Goal: Information Seeking & Learning: Learn about a topic

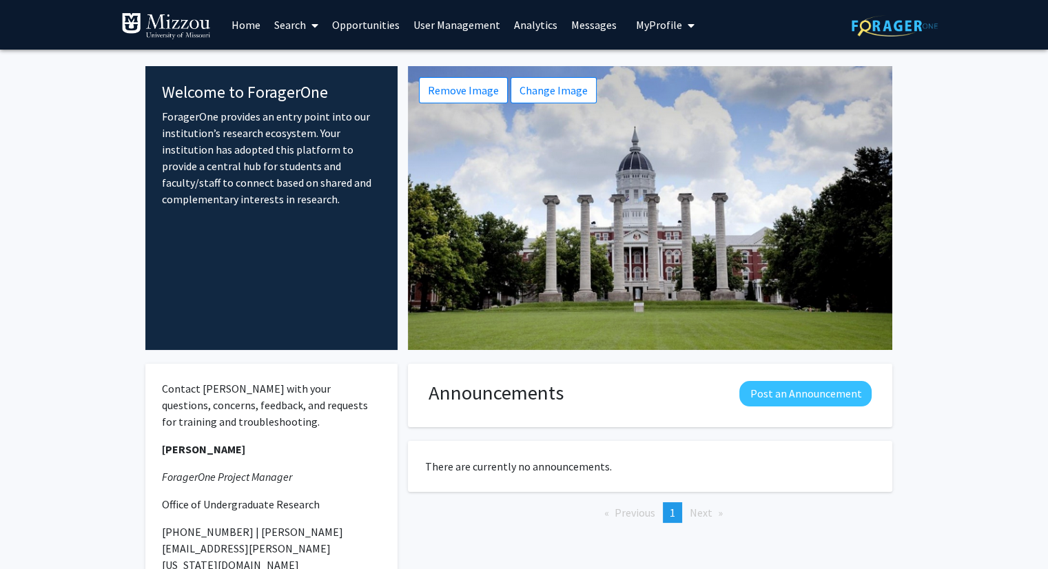
click at [648, 24] on span "My Profile" at bounding box center [659, 25] width 46 height 14
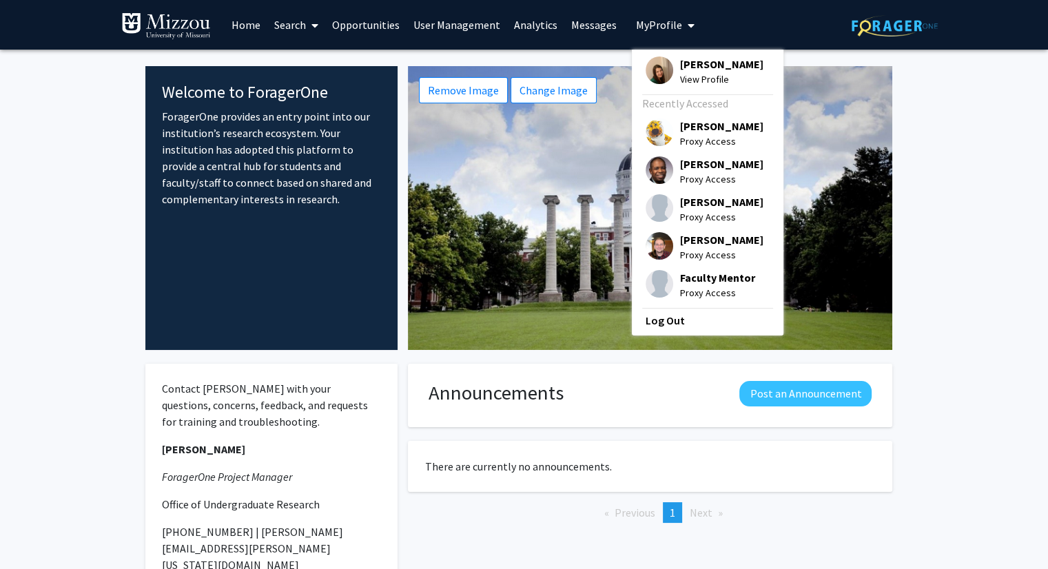
click at [686, 68] on span "[PERSON_NAME]" at bounding box center [721, 63] width 83 height 15
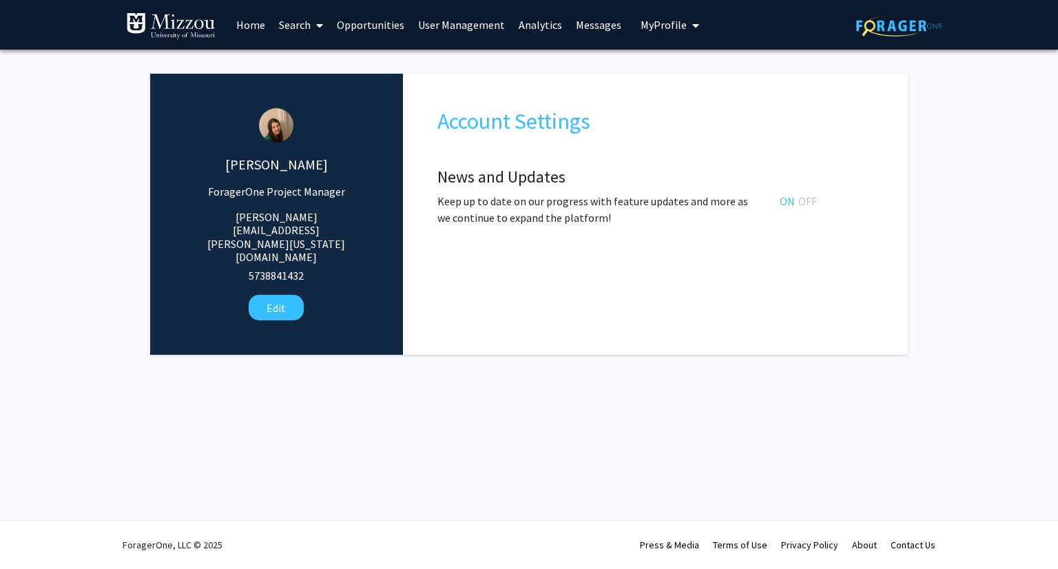
click at [657, 23] on span "My Profile" at bounding box center [664, 25] width 46 height 14
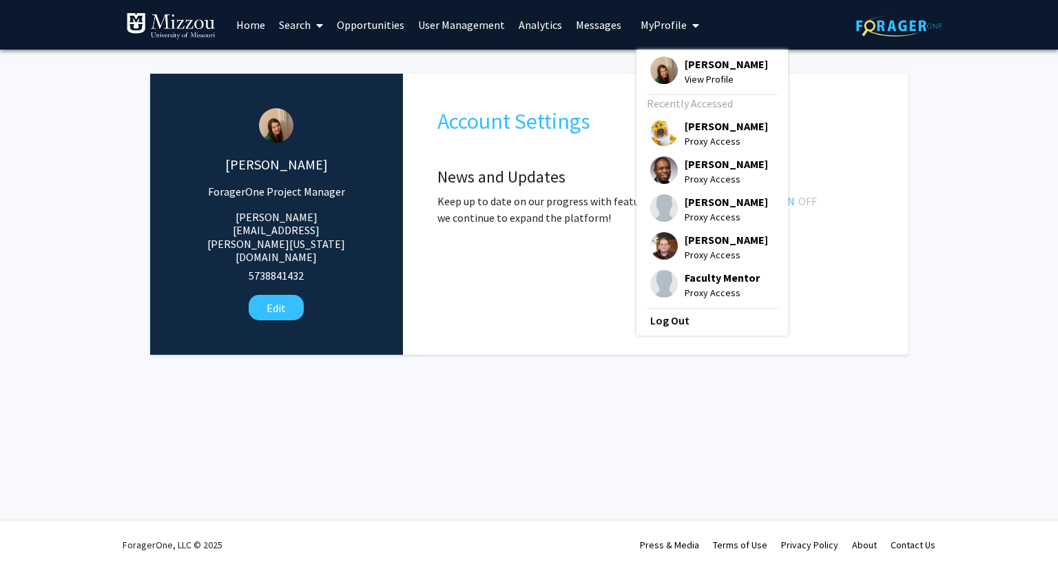
click at [470, 30] on link "User Management" at bounding box center [461, 25] width 101 height 48
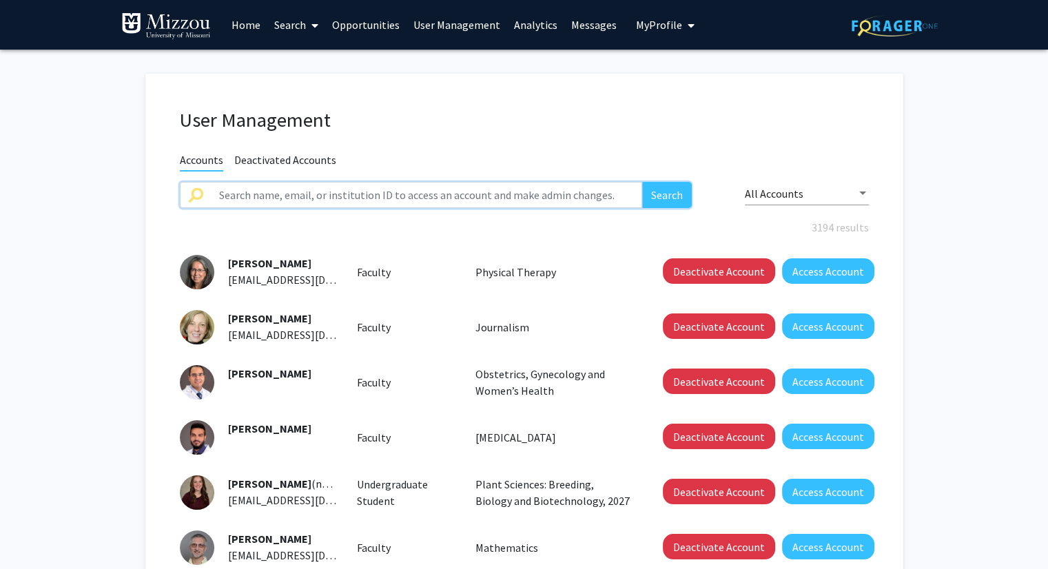
click at [429, 195] on input "text" at bounding box center [427, 195] width 432 height 26
type input "tanner"
click at [642, 182] on button "Search" at bounding box center [667, 195] width 50 height 26
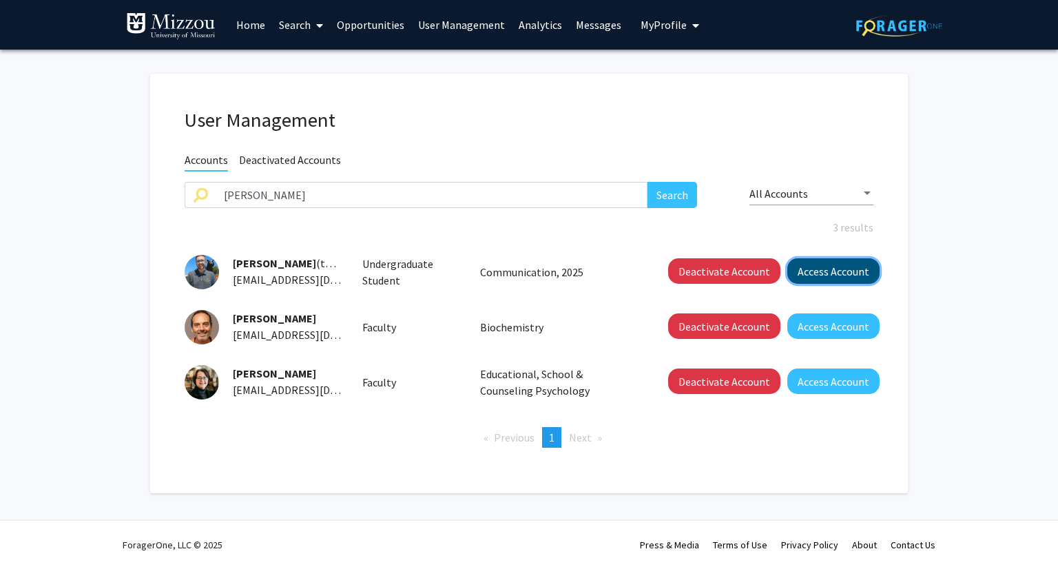
click at [809, 272] on button "Access Account" at bounding box center [833, 270] width 92 height 25
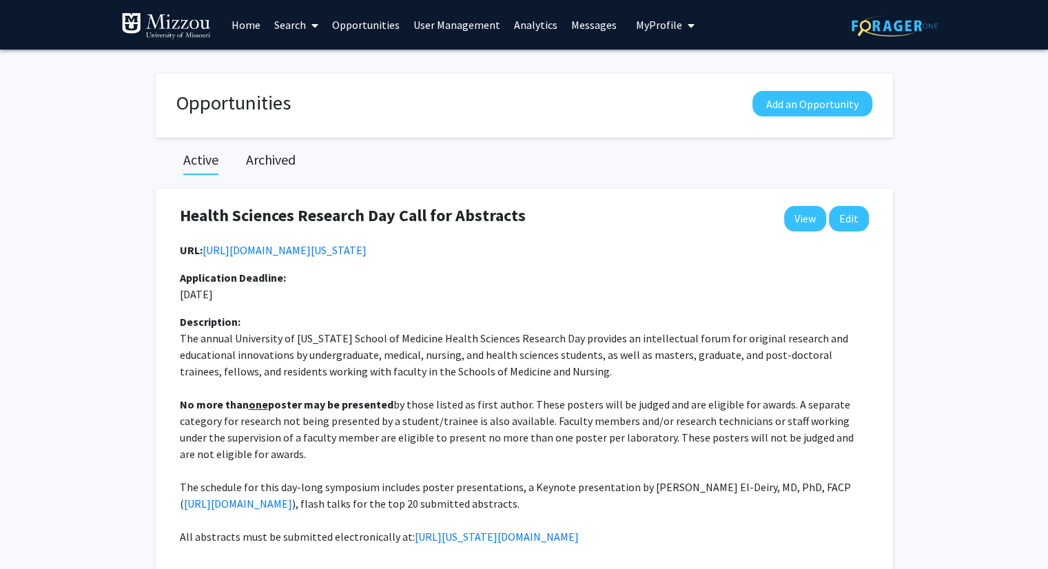
click at [466, 25] on link "User Management" at bounding box center [456, 25] width 101 height 48
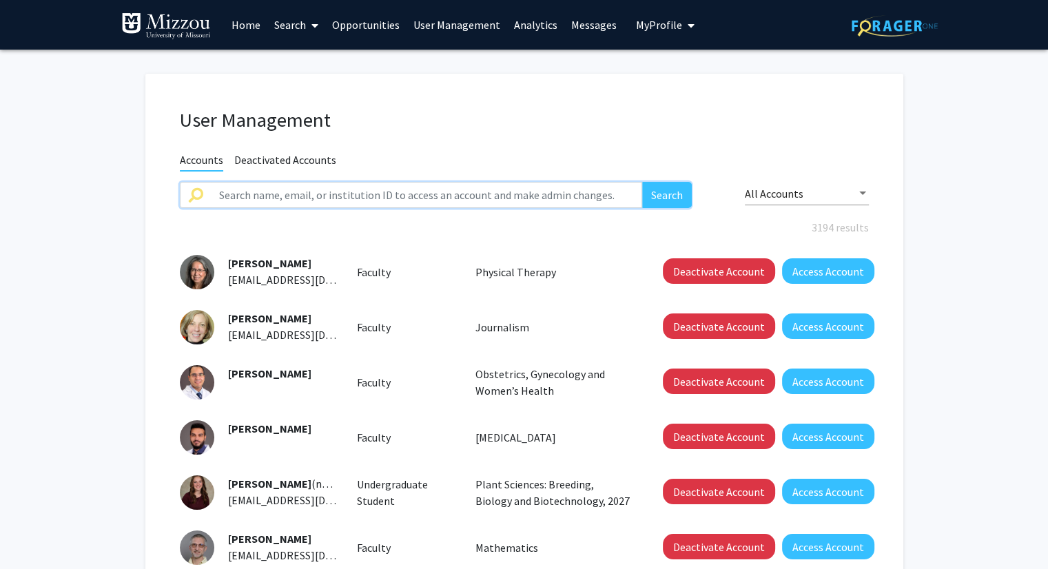
click at [393, 194] on input "text" at bounding box center [427, 195] width 432 height 26
type input "tanner"
click at [642, 182] on button "Search" at bounding box center [667, 195] width 50 height 26
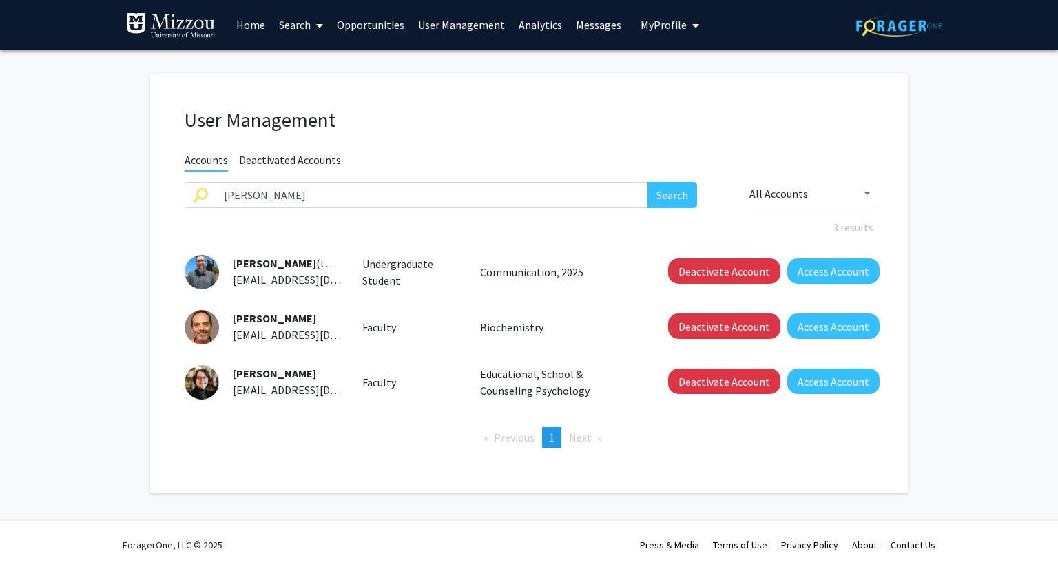
click at [295, 27] on link "Search" at bounding box center [301, 25] width 58 height 48
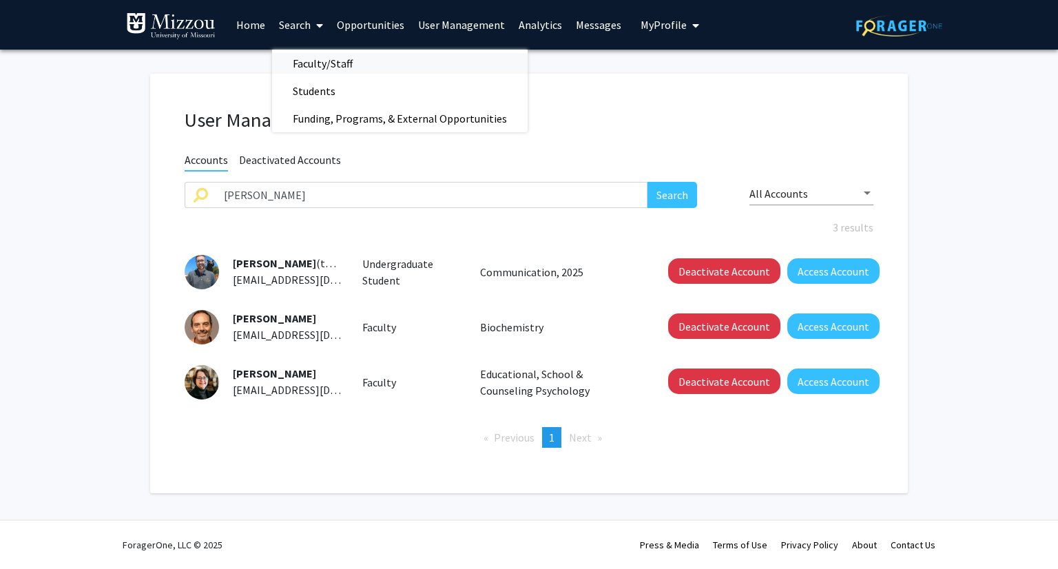
click at [307, 66] on span "Faculty/Staff" at bounding box center [322, 64] width 101 height 28
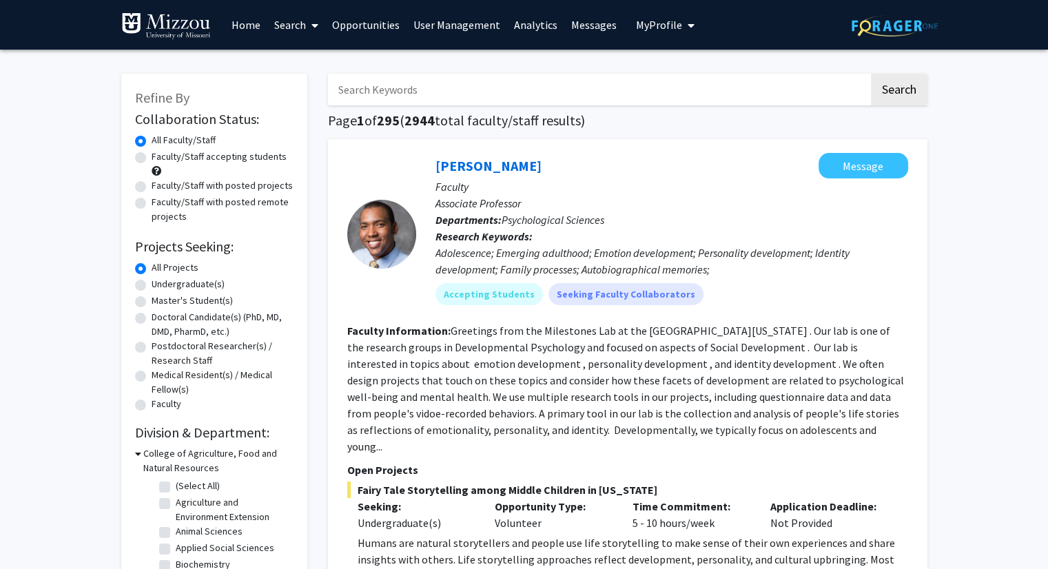
drag, startPoint x: 1053, startPoint y: 6, endPoint x: 987, endPoint y: 397, distance: 396.1
click at [493, 172] on link "[PERSON_NAME]" at bounding box center [488, 165] width 106 height 17
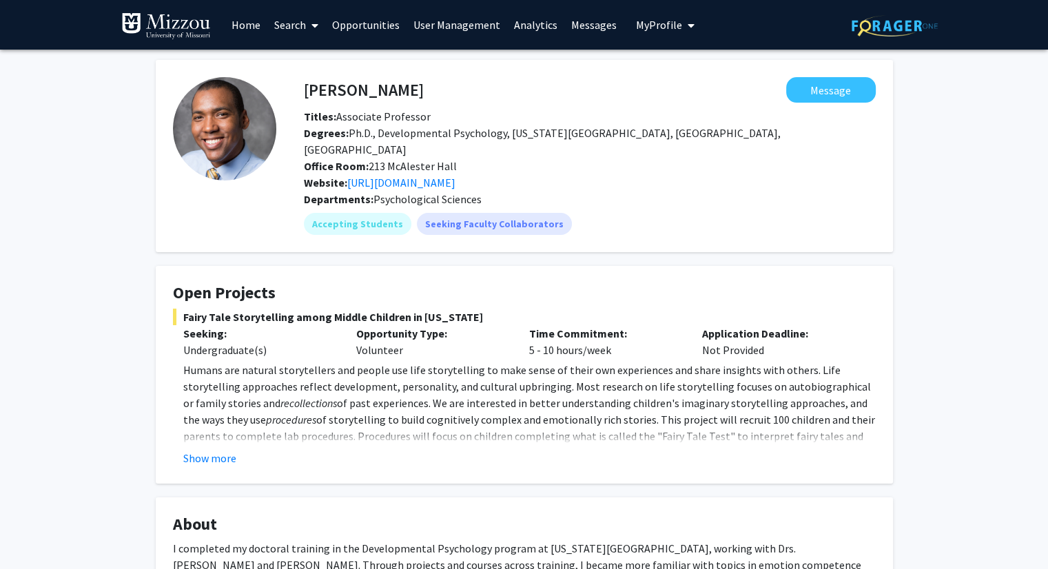
click at [649, 26] on span "My Profile" at bounding box center [659, 25] width 46 height 14
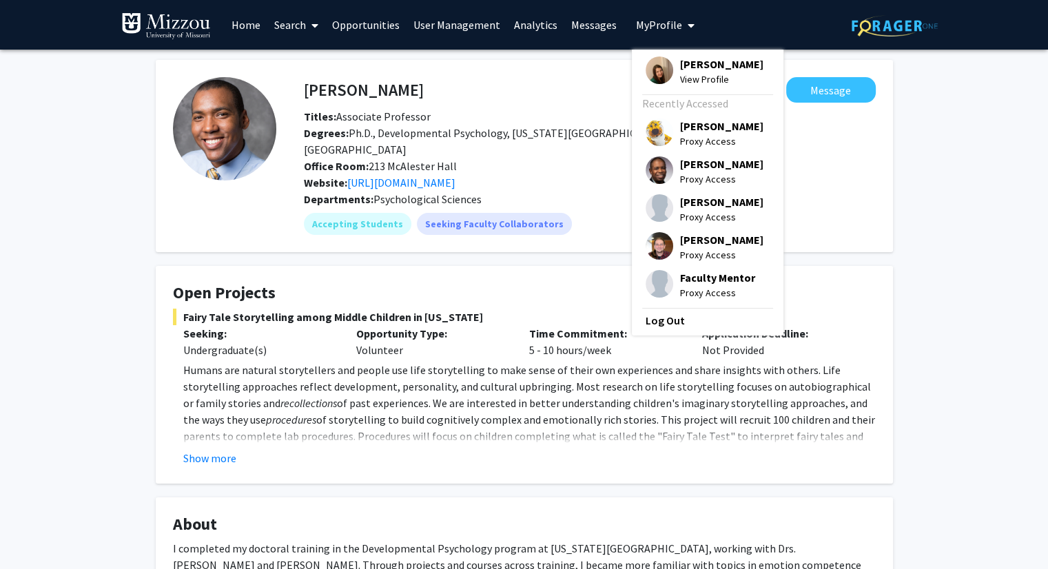
click at [685, 125] on span "[PERSON_NAME]" at bounding box center [721, 125] width 83 height 15
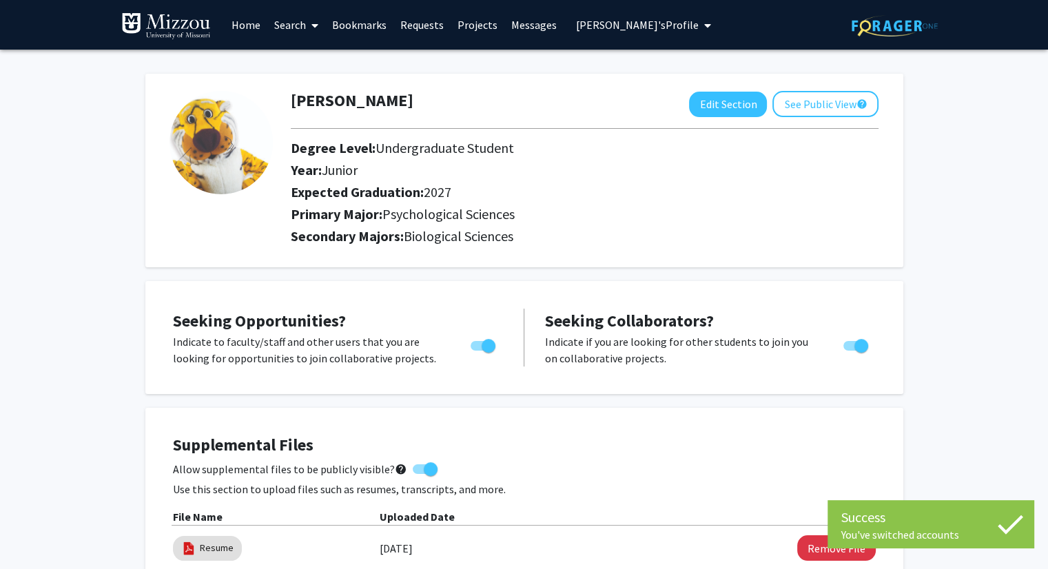
click at [294, 27] on link "Search" at bounding box center [296, 25] width 58 height 48
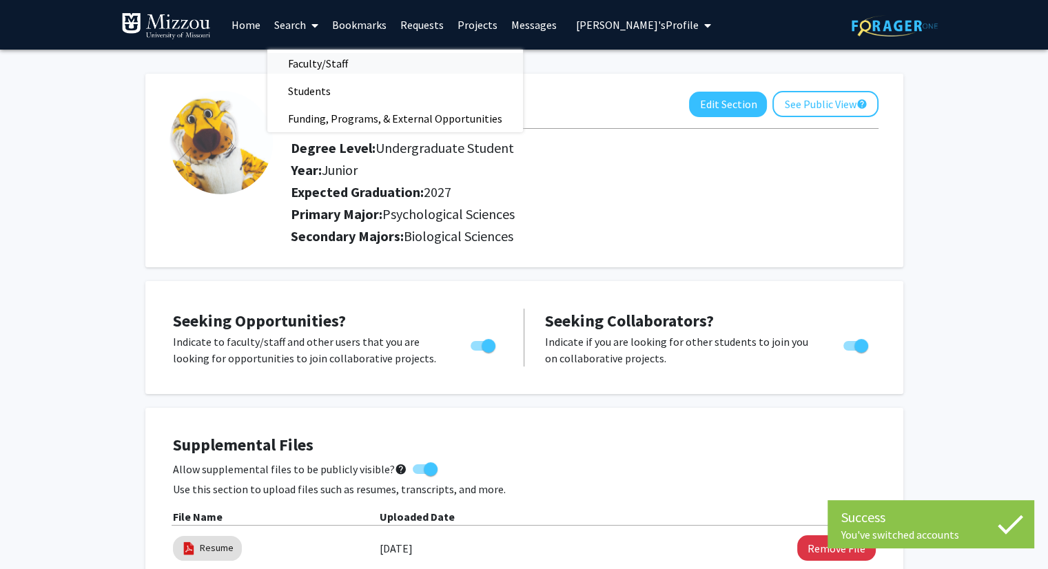
click at [314, 69] on span "Faculty/Staff" at bounding box center [317, 64] width 101 height 28
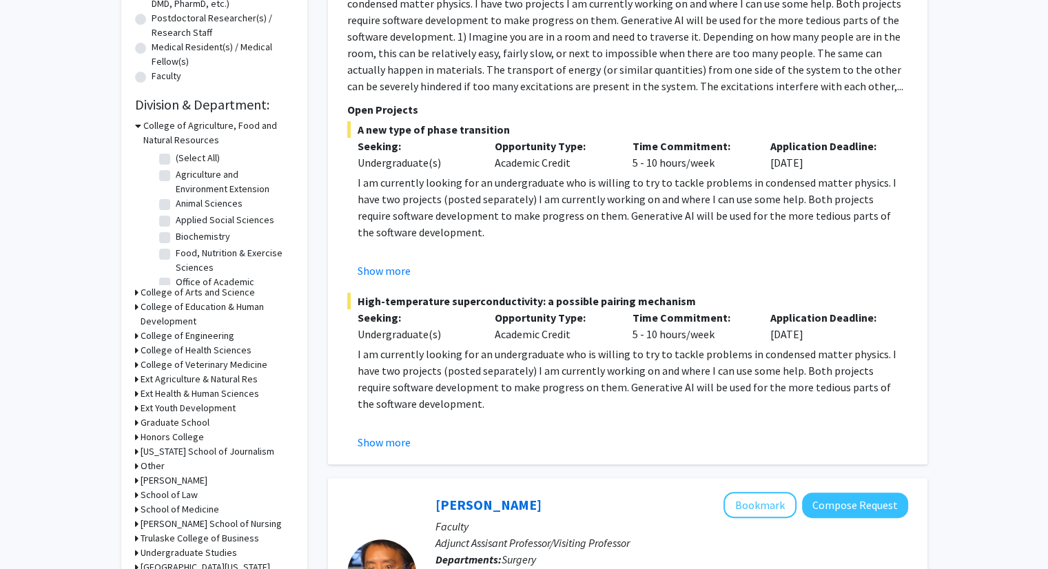
scroll to position [333, 0]
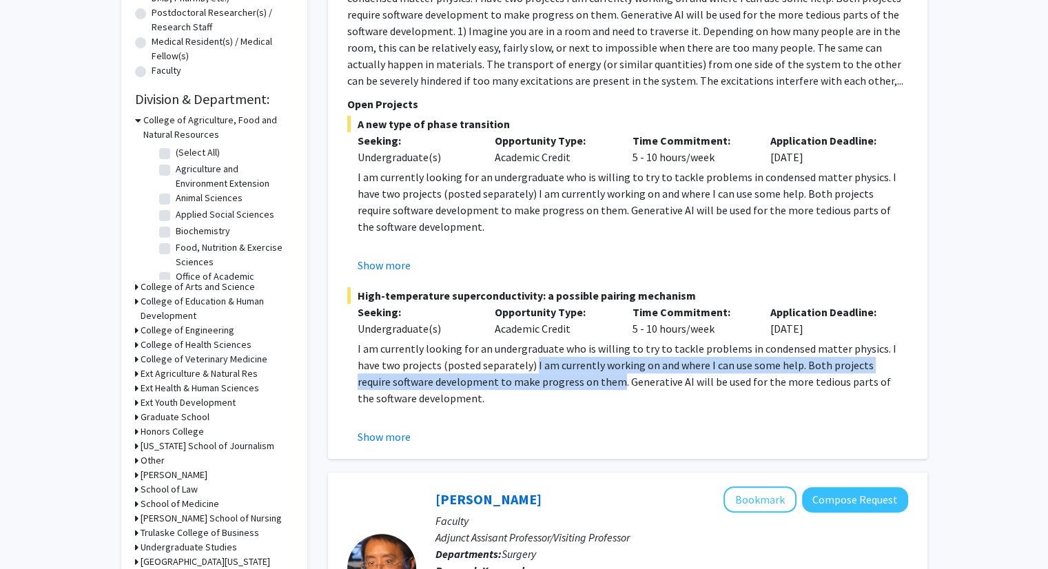
drag, startPoint x: 506, startPoint y: 364, endPoint x: 582, endPoint y: 389, distance: 80.2
click at [582, 389] on p "I am currently looking for an undergraduate who is willing to try to tackle pro…" at bounding box center [633, 373] width 550 height 66
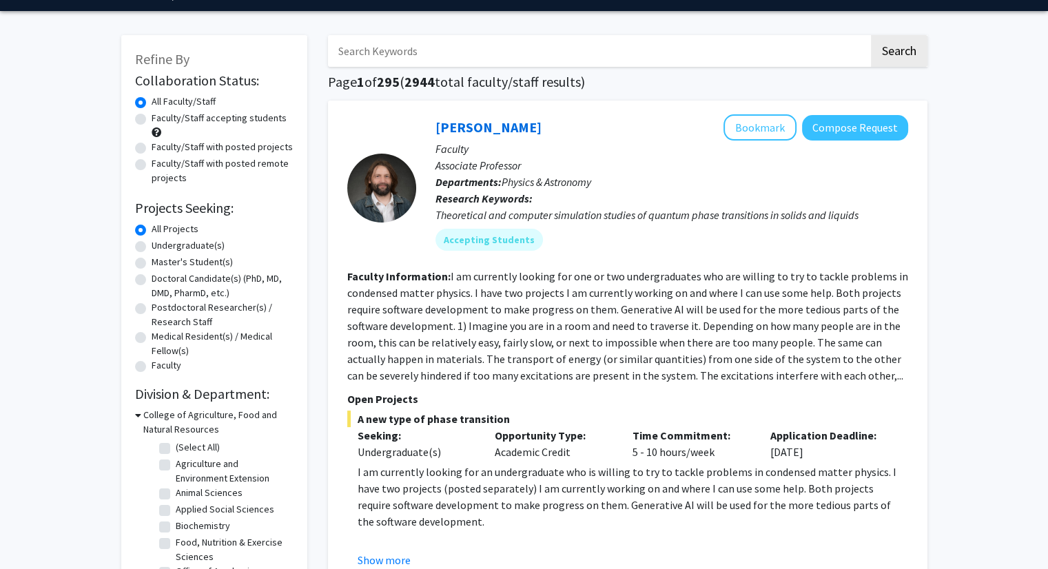
scroll to position [0, 0]
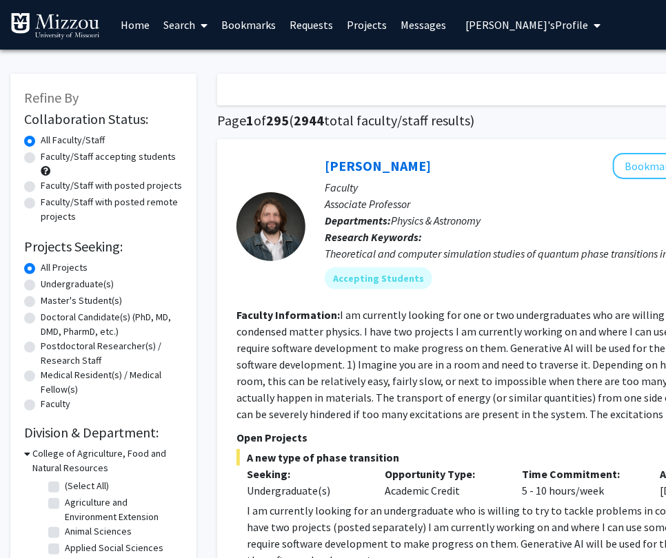
click at [533, 89] on div "Search" at bounding box center [516, 90] width 599 height 32
click at [559, 81] on div "Search" at bounding box center [516, 90] width 599 height 32
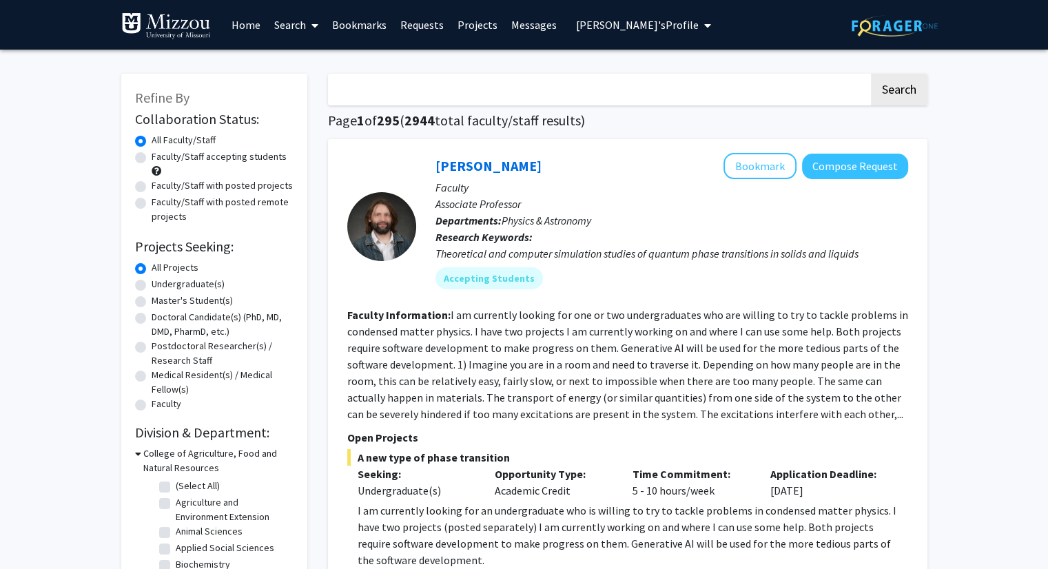
click at [700, 96] on div "Search" at bounding box center [627, 90] width 599 height 32
click at [681, 86] on div "Search" at bounding box center [627, 90] width 599 height 32
click at [502, 82] on div "Search" at bounding box center [627, 90] width 599 height 32
click at [510, 84] on div "Search" at bounding box center [627, 90] width 599 height 32
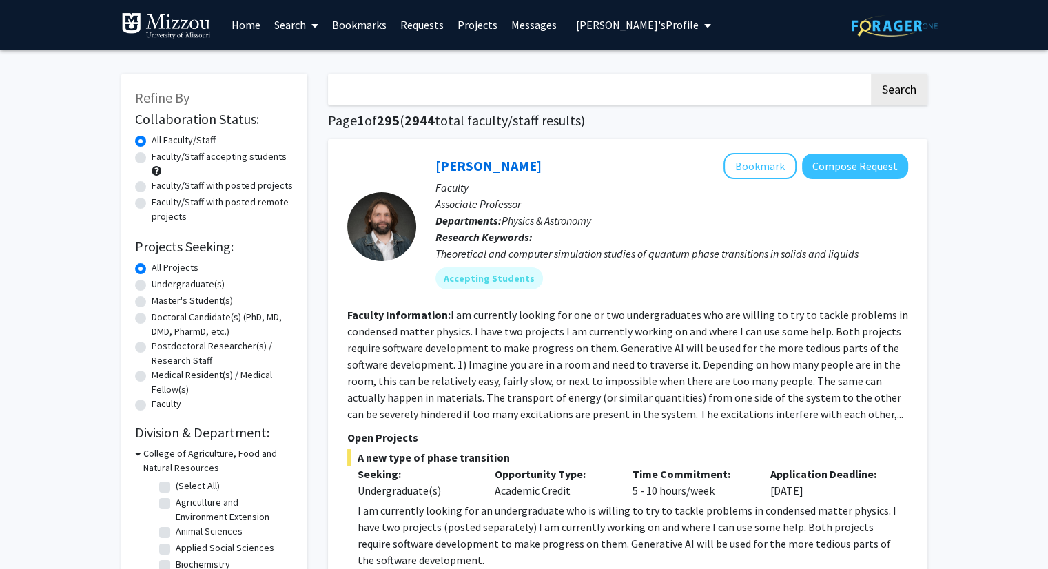
click at [510, 84] on div "Search" at bounding box center [627, 90] width 599 height 32
click at [331, 85] on div "Search" at bounding box center [627, 90] width 599 height 32
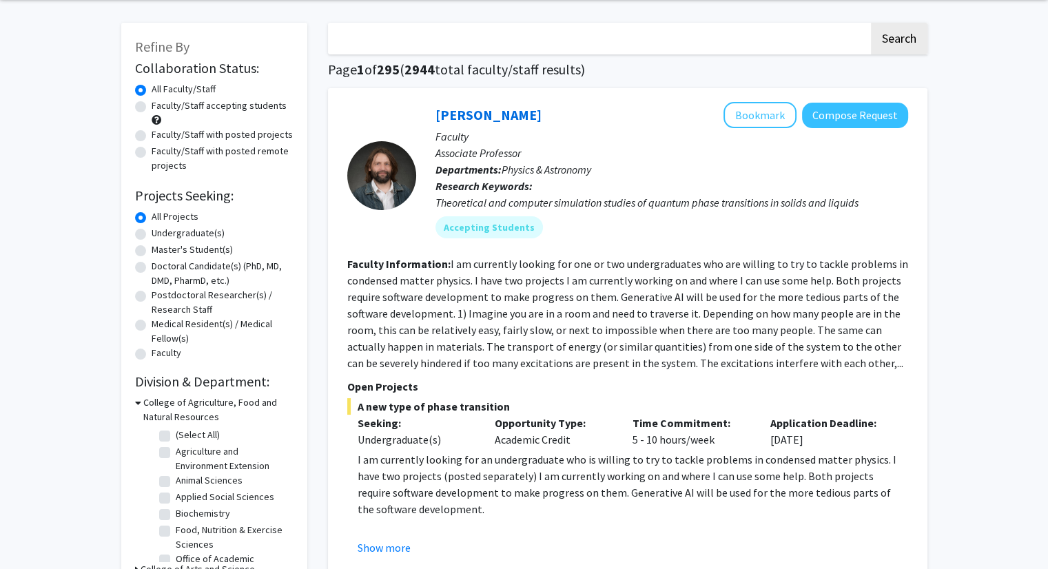
scroll to position [55, 0]
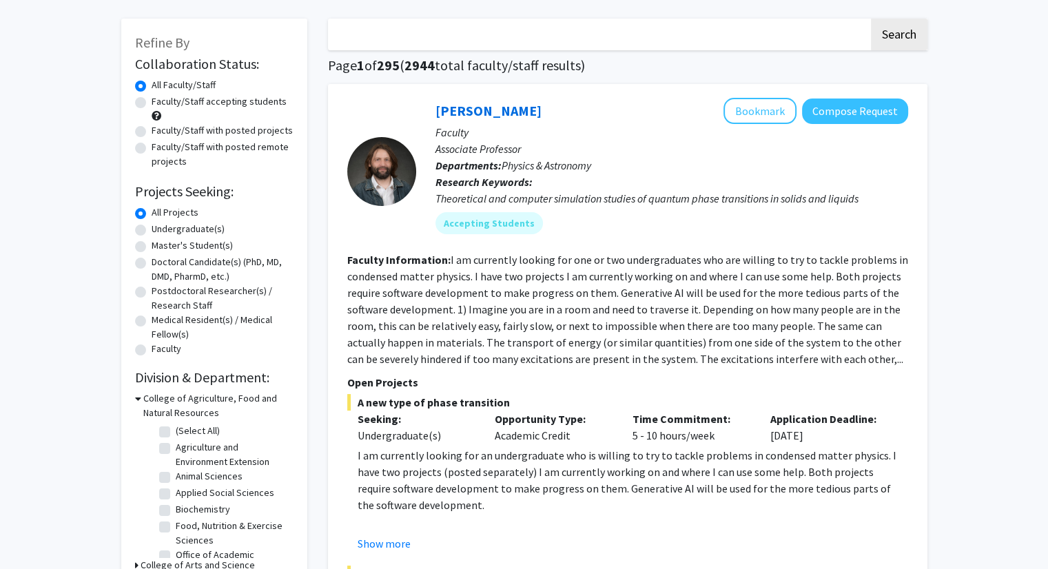
drag, startPoint x: 840, startPoint y: 30, endPoint x: 611, endPoint y: 30, distance: 228.7
click at [611, 30] on div "Search" at bounding box center [627, 35] width 599 height 32
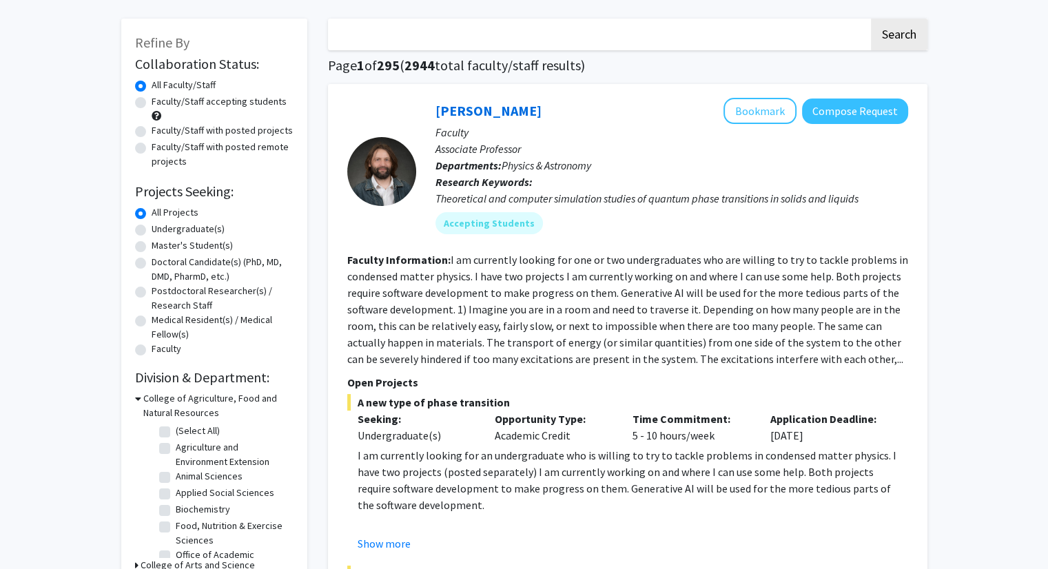
click at [611, 30] on div "Search" at bounding box center [627, 35] width 599 height 32
click at [818, 39] on div "Search" at bounding box center [627, 35] width 599 height 32
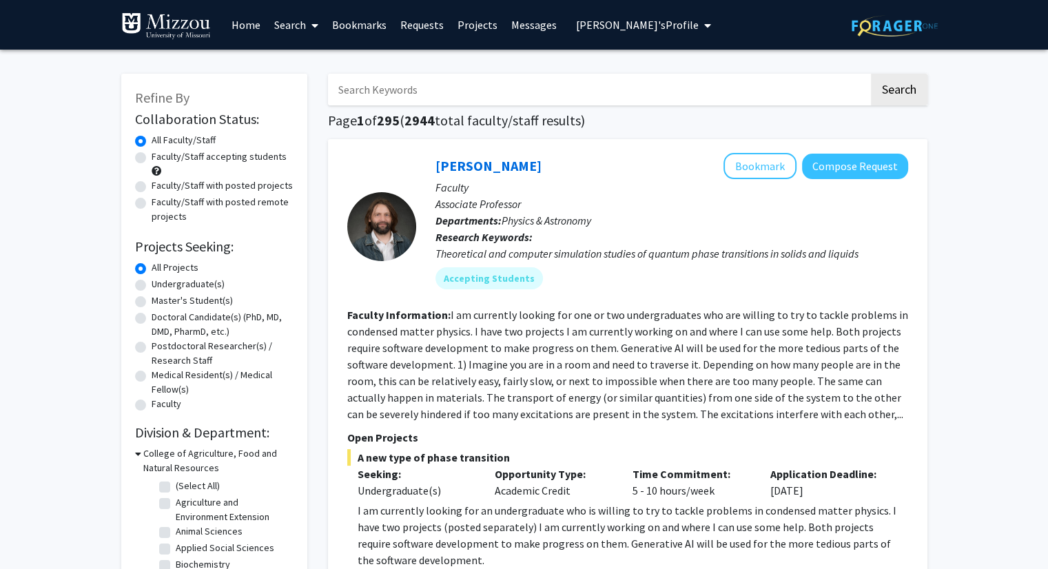
click at [376, 92] on input "Search Keywords" at bounding box center [598, 90] width 541 height 32
click at [377, 86] on input "Search Keywords" at bounding box center [598, 90] width 541 height 32
click at [418, 89] on input "Search Keywords" at bounding box center [598, 90] width 541 height 32
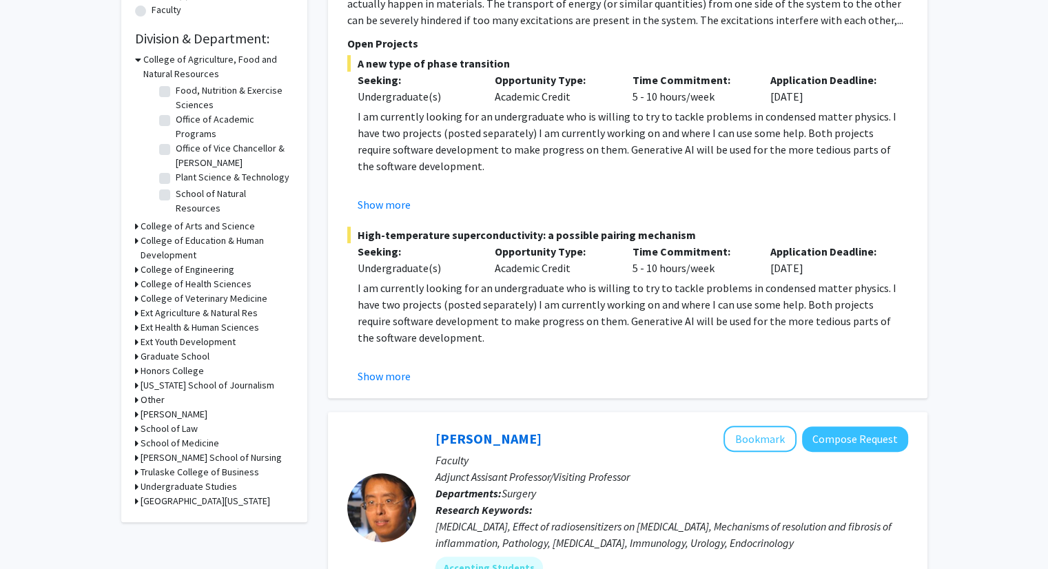
scroll to position [393, 0]
click at [209, 459] on h3 "[PERSON_NAME] School of Nursing" at bounding box center [211, 458] width 141 height 14
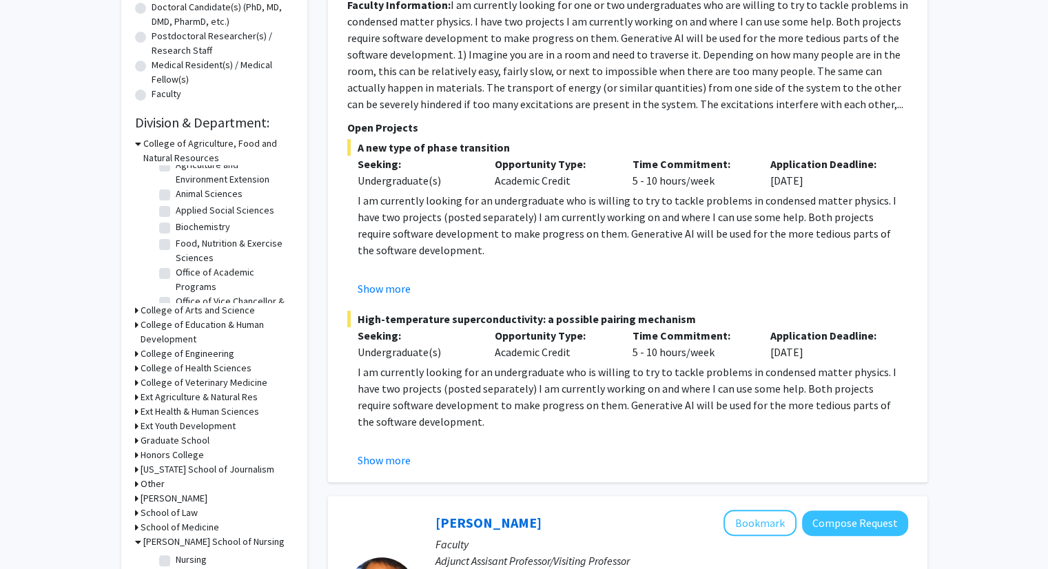
scroll to position [0, 0]
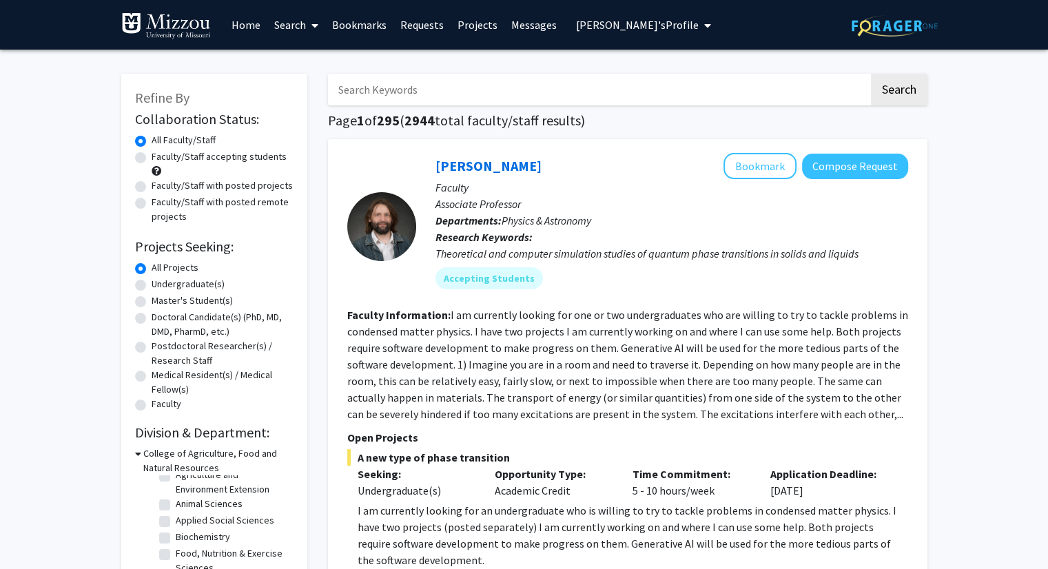
click at [613, 33] on button "[PERSON_NAME]'s Profile" at bounding box center [643, 25] width 143 height 50
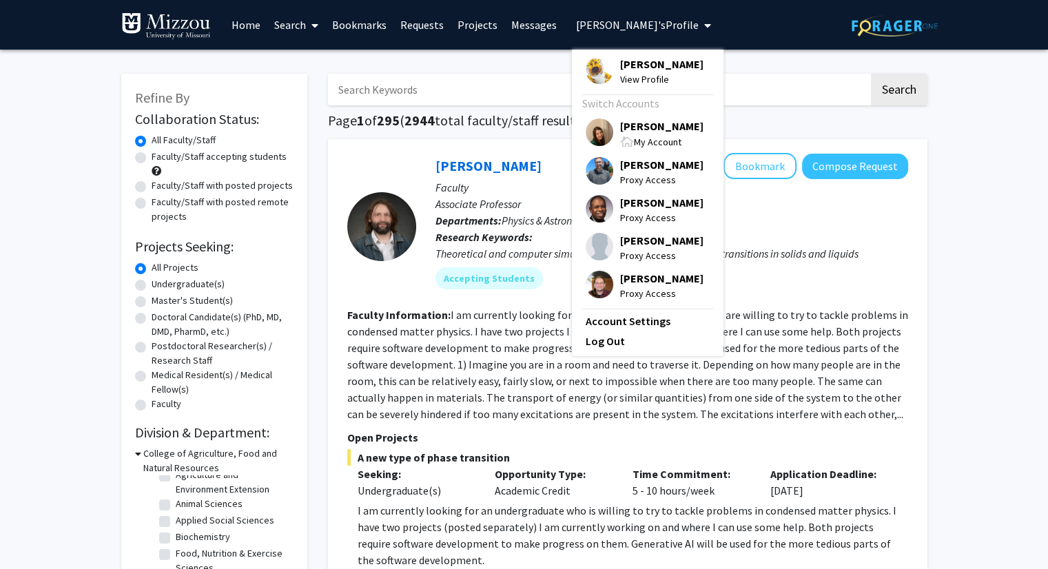
click at [654, 133] on span "[PERSON_NAME]" at bounding box center [661, 125] width 83 height 15
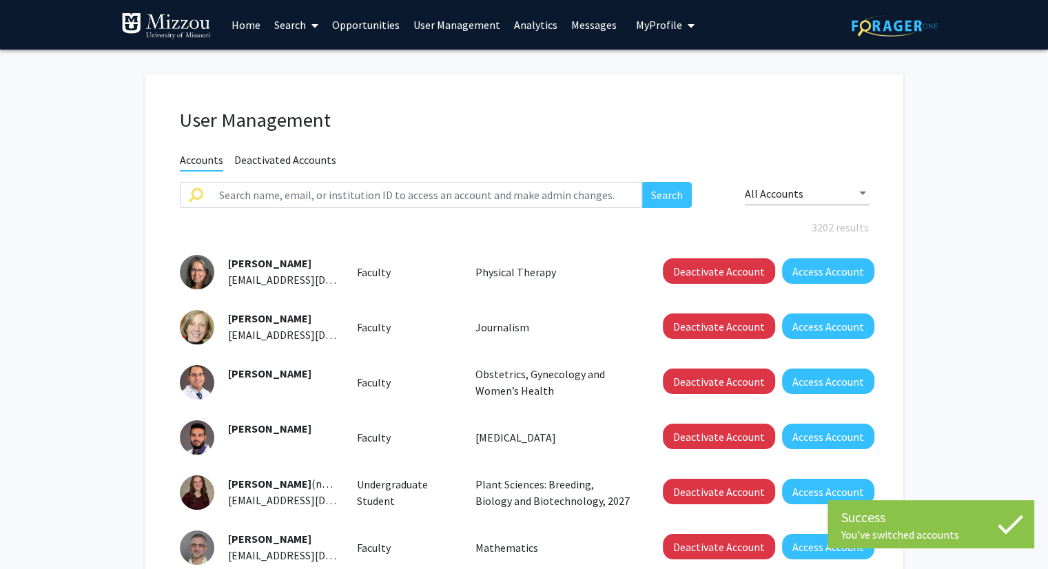
click at [534, 23] on link "Analytics" at bounding box center [535, 25] width 57 height 48
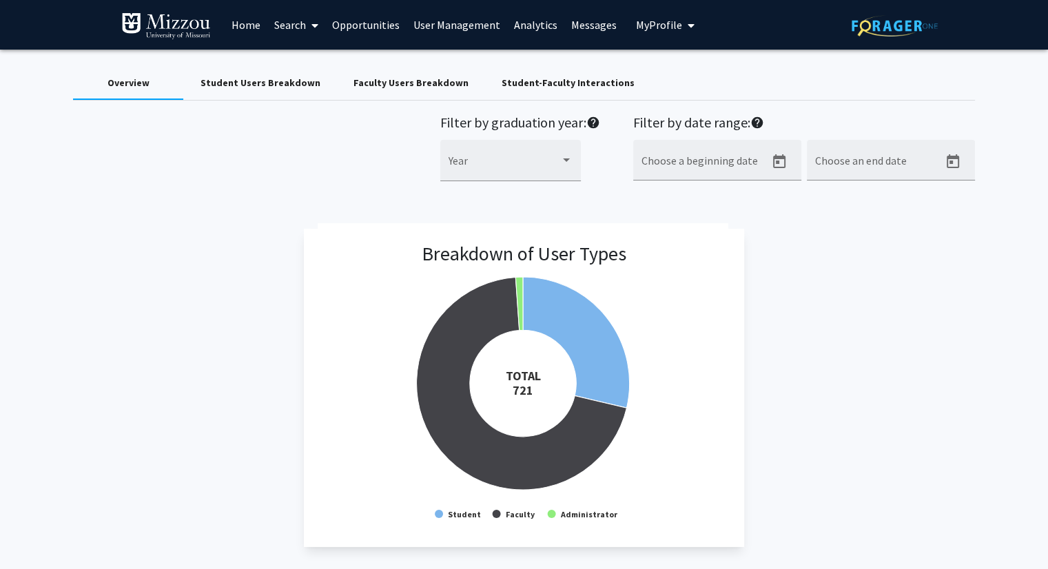
click at [256, 87] on div "Student Users Breakdown" at bounding box center [260, 83] width 120 height 14
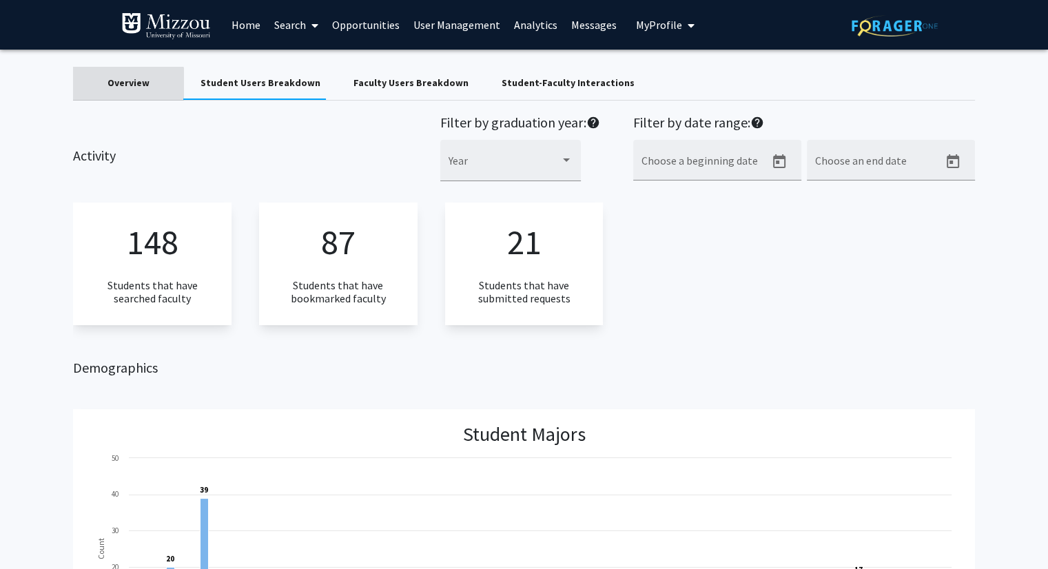
click at [116, 85] on div "Overview" at bounding box center [128, 83] width 42 height 14
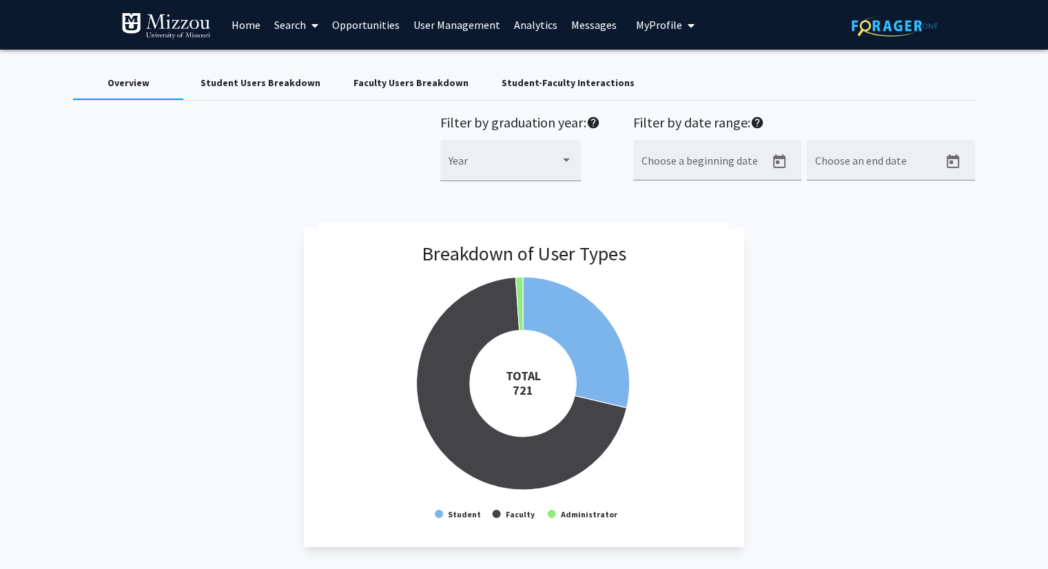
click at [651, 25] on span "My Profile" at bounding box center [659, 25] width 46 height 14
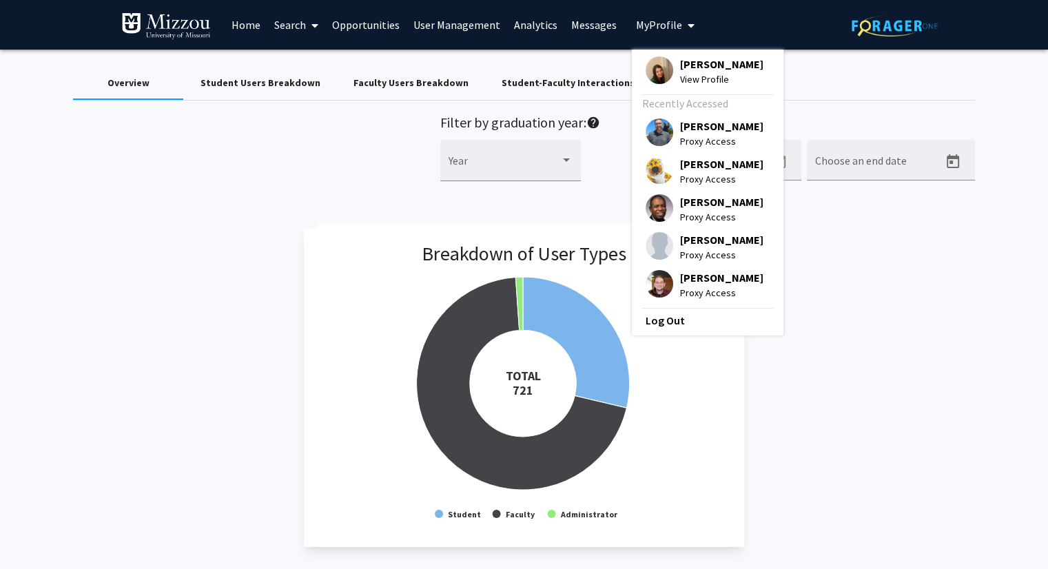
click at [684, 169] on span "[PERSON_NAME]" at bounding box center [721, 163] width 83 height 15
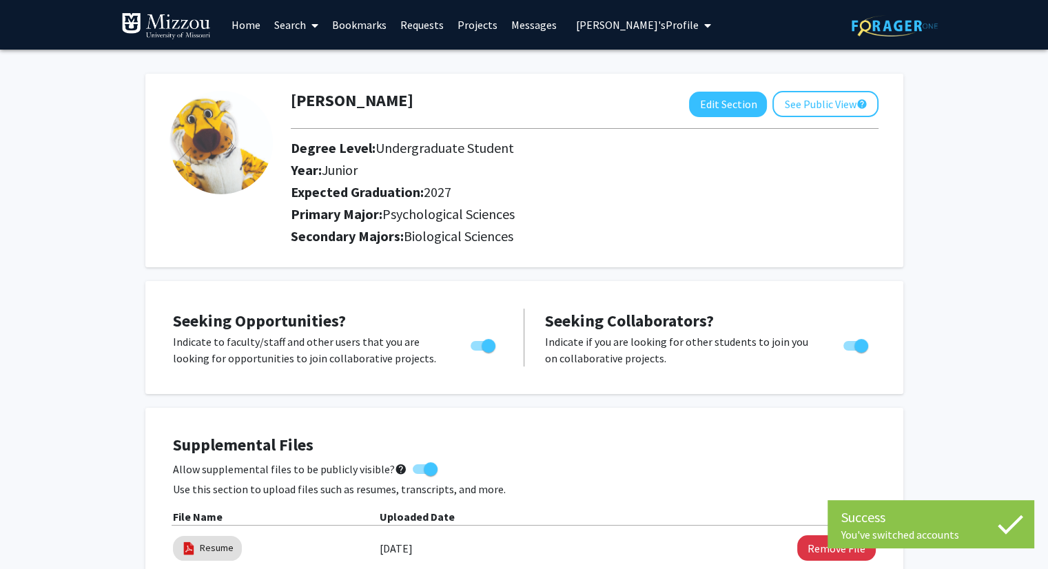
click at [296, 25] on link "Search" at bounding box center [296, 25] width 58 height 48
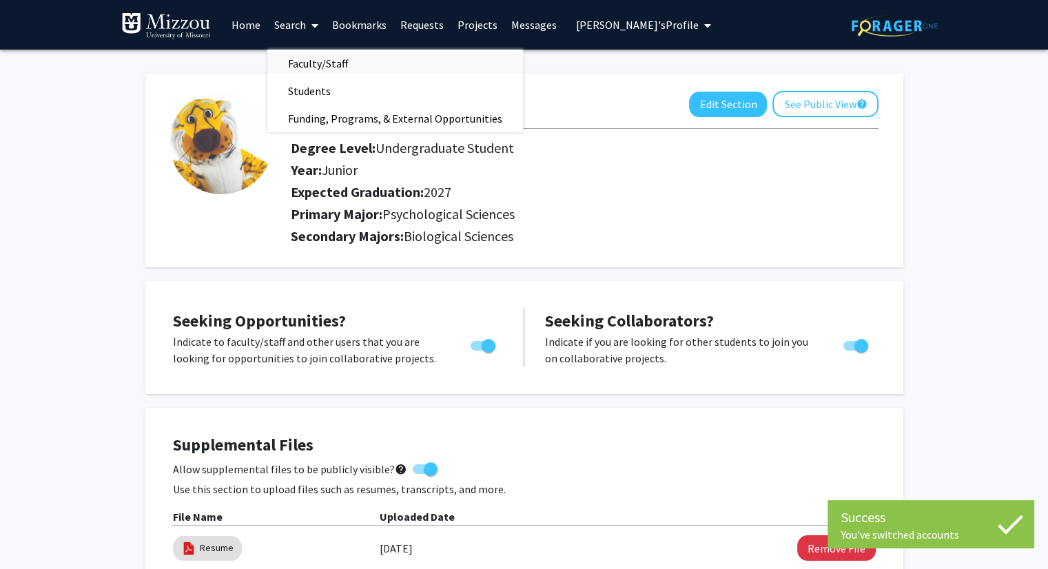
click at [307, 61] on span "Faculty/Staff" at bounding box center [317, 64] width 101 height 28
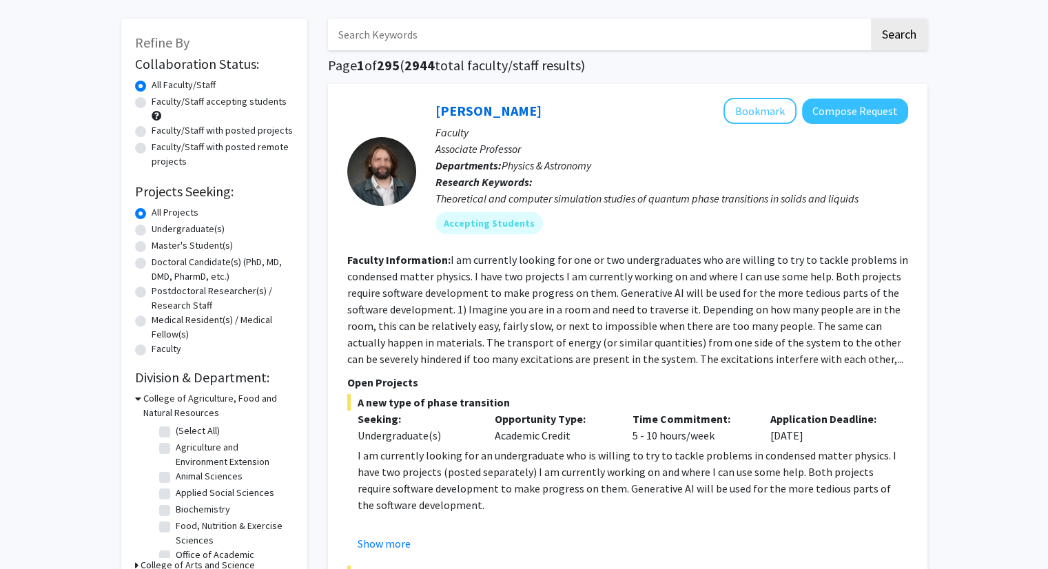
scroll to position [83, 0]
